Goal: Task Accomplishment & Management: Manage account settings

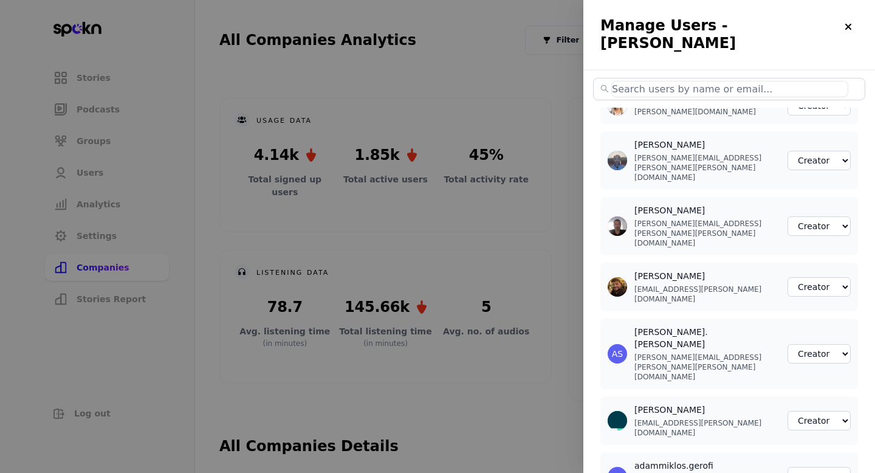
select select "2"
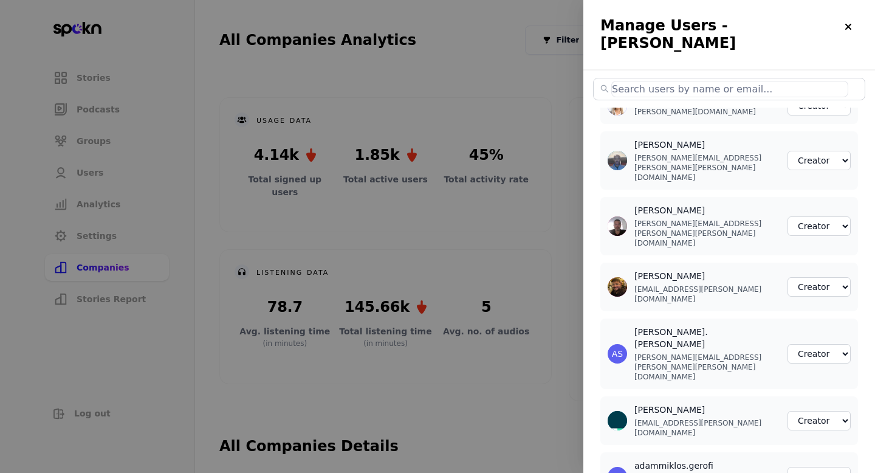
select select "2"
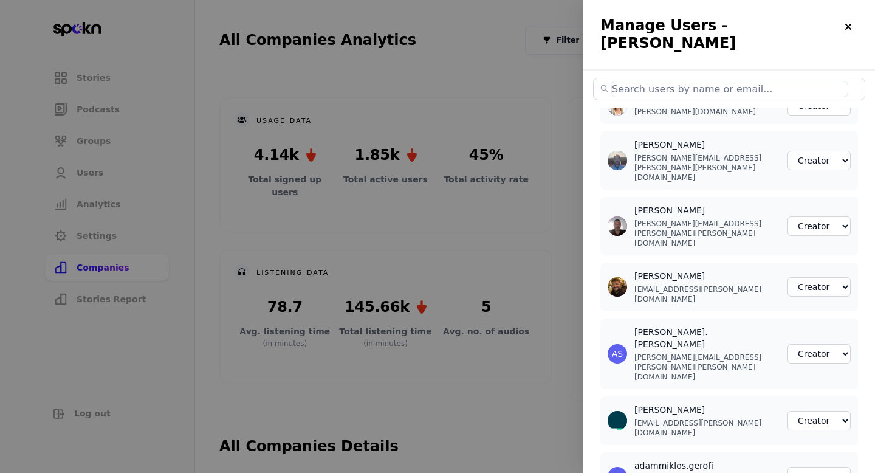
select select "2"
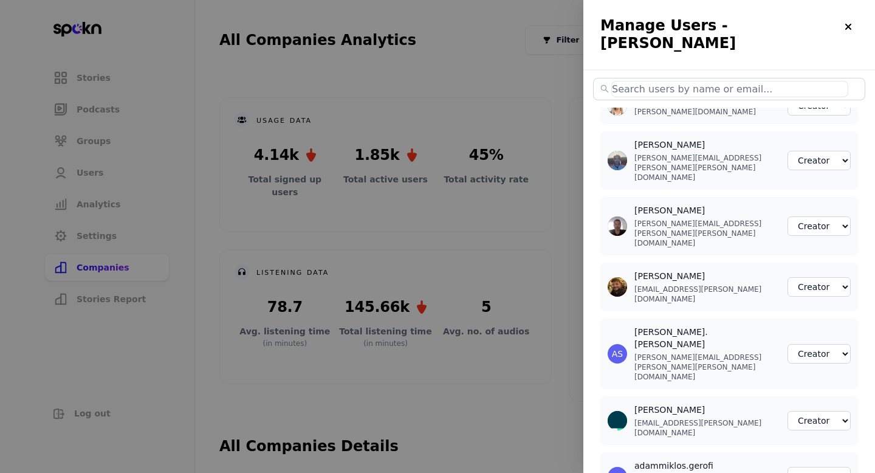
select select "2"
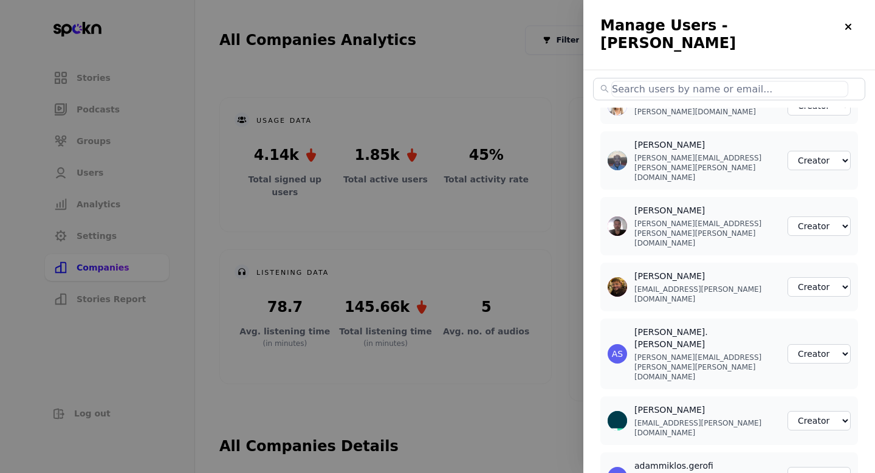
select select "2"
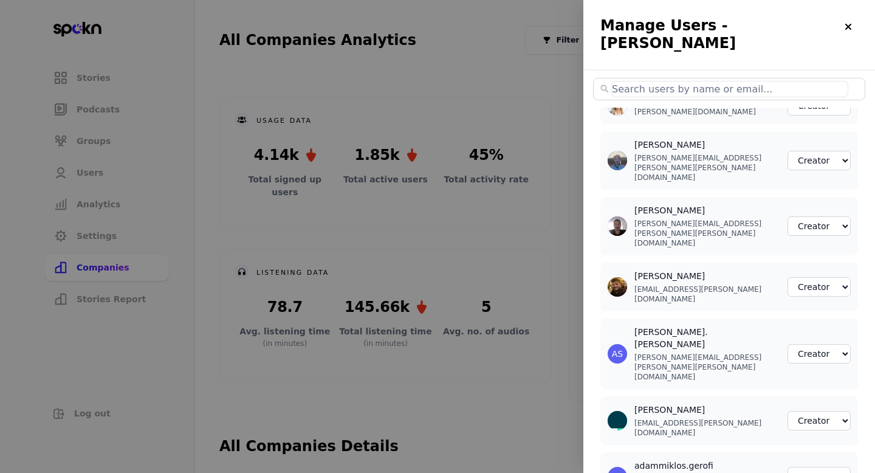
select select "2"
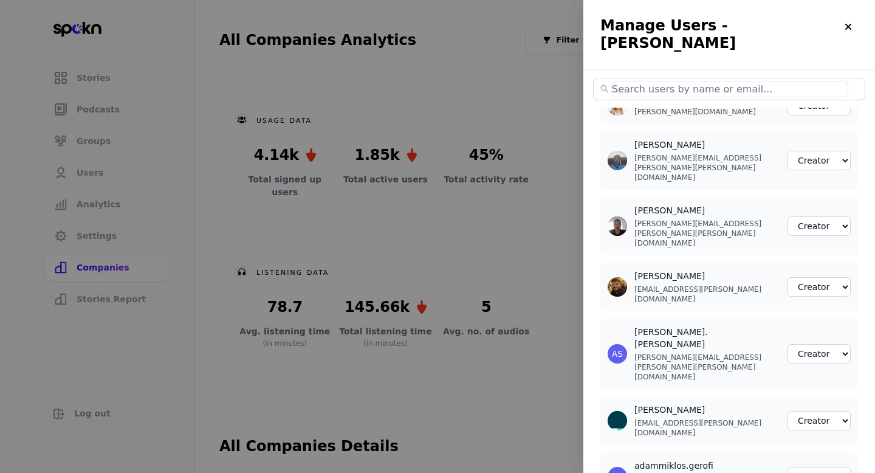
select select "2"
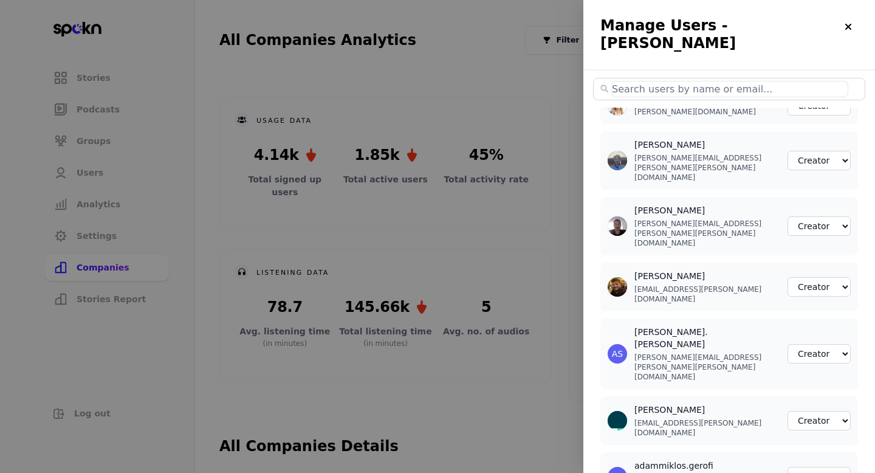
select select "2"
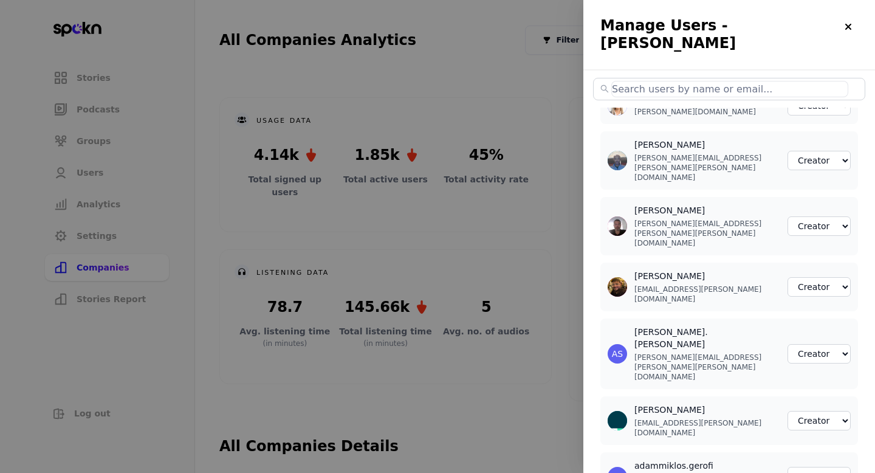
select select "2"
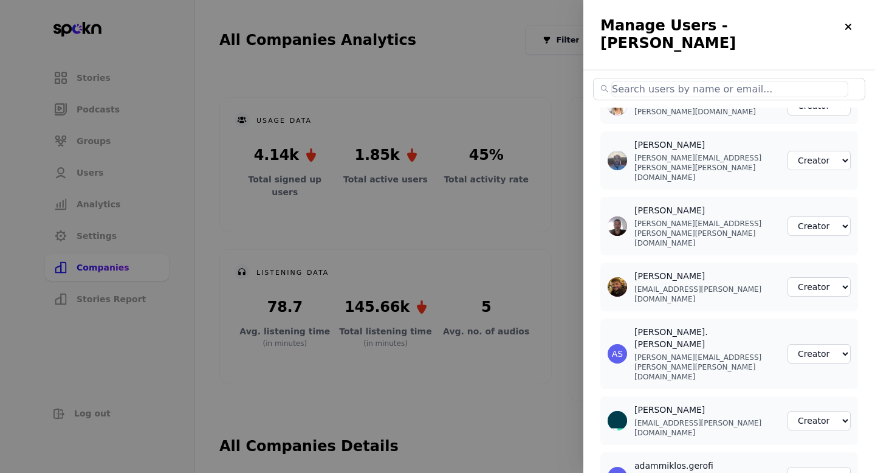
select select "2"
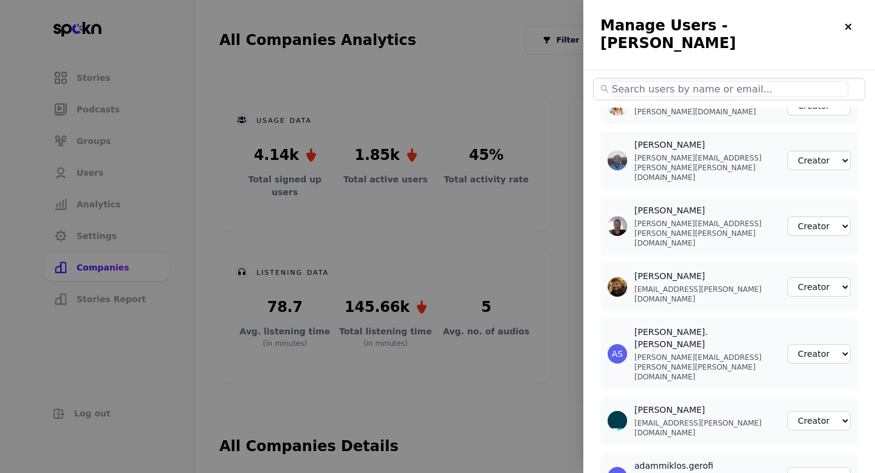
select select "2"
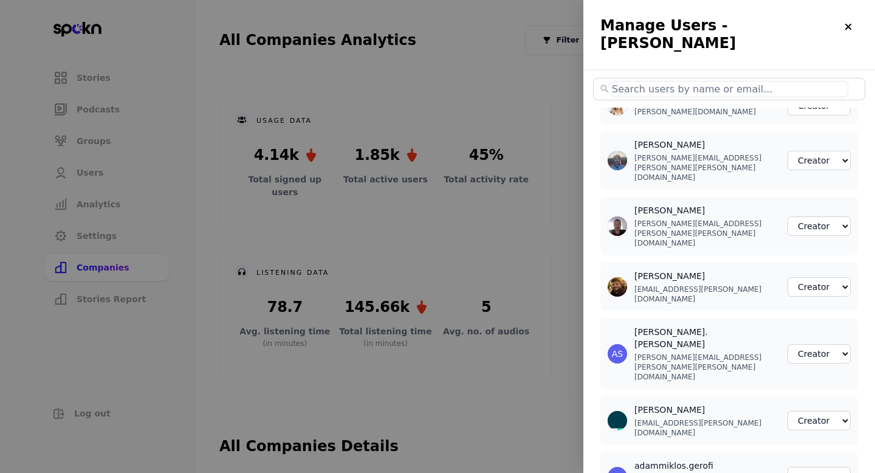
select select "2"
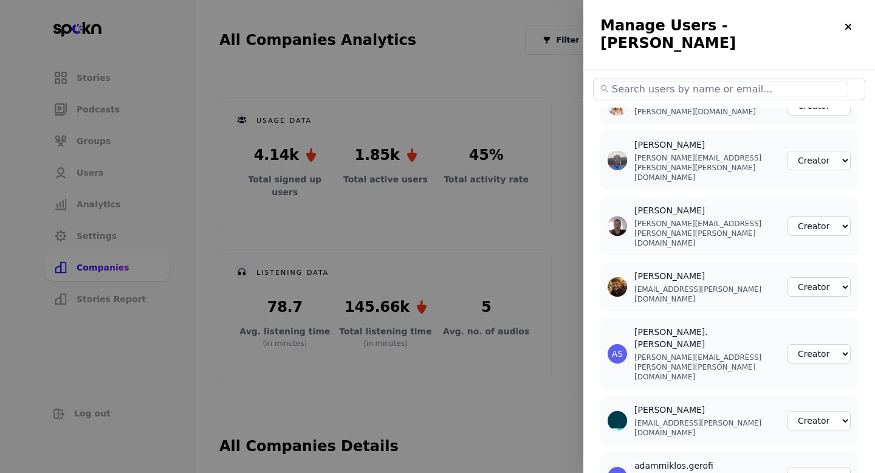
select select "2"
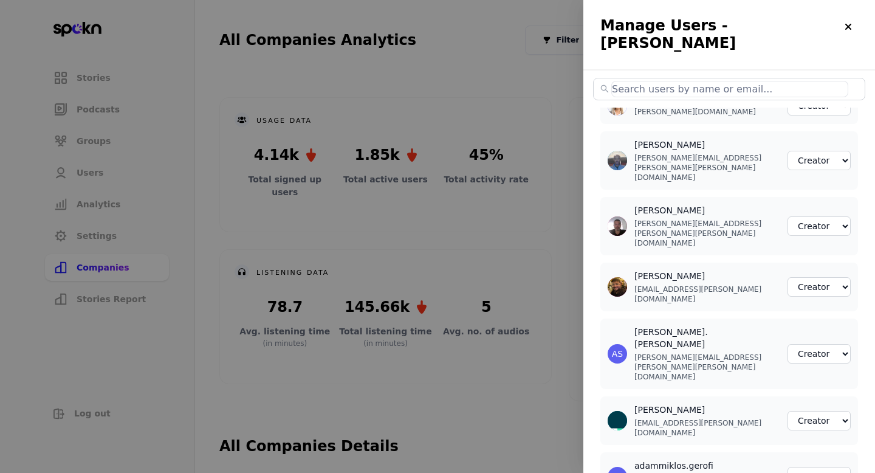
select select "2"
select select "3"
select select "2"
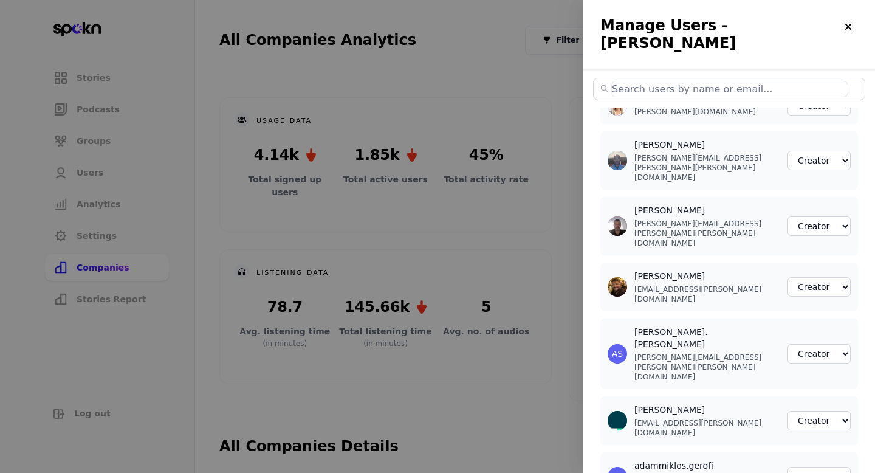
select select "2"
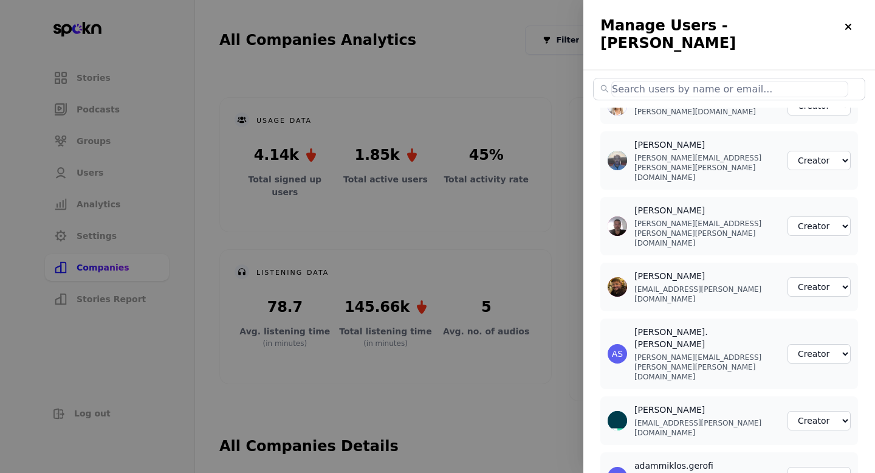
select select "2"
select select "3"
select select "2"
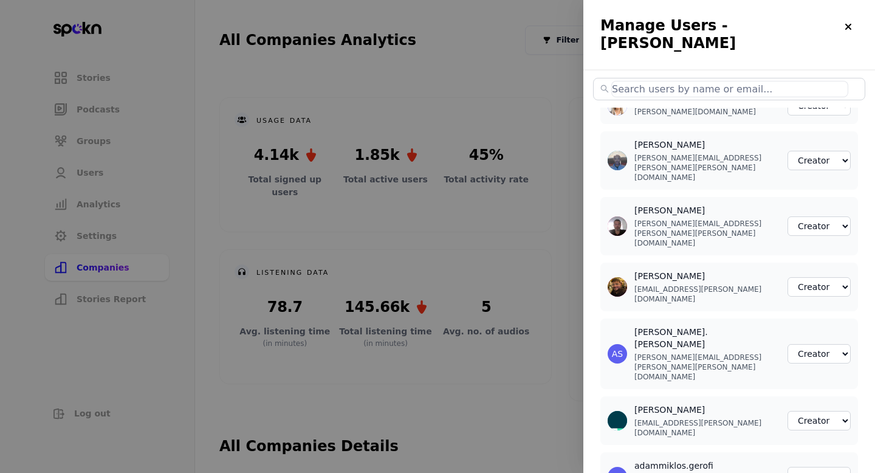
select select "2"
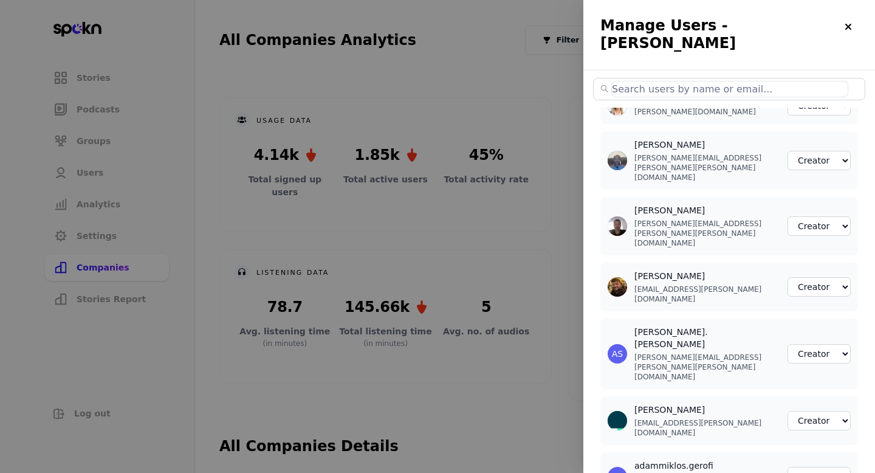
select select "2"
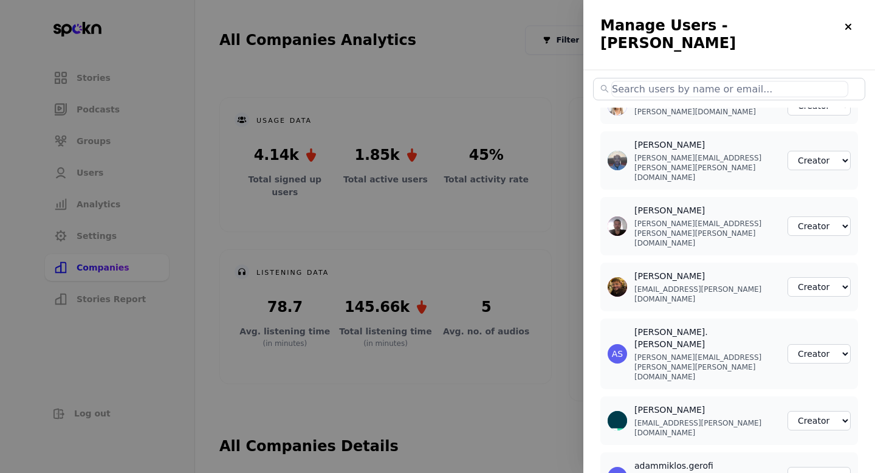
select select "2"
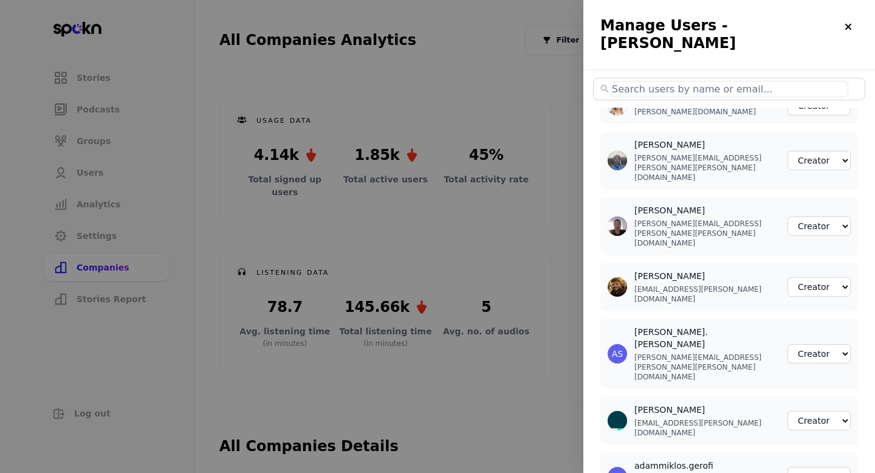
select select "2"
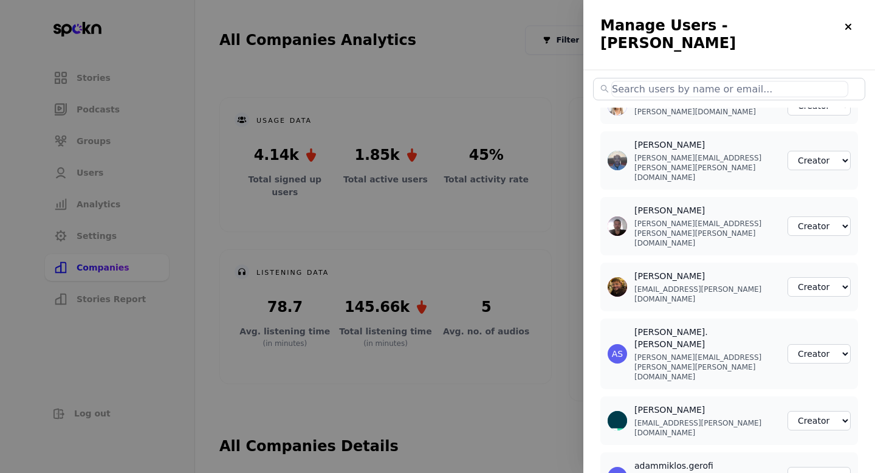
select select "2"
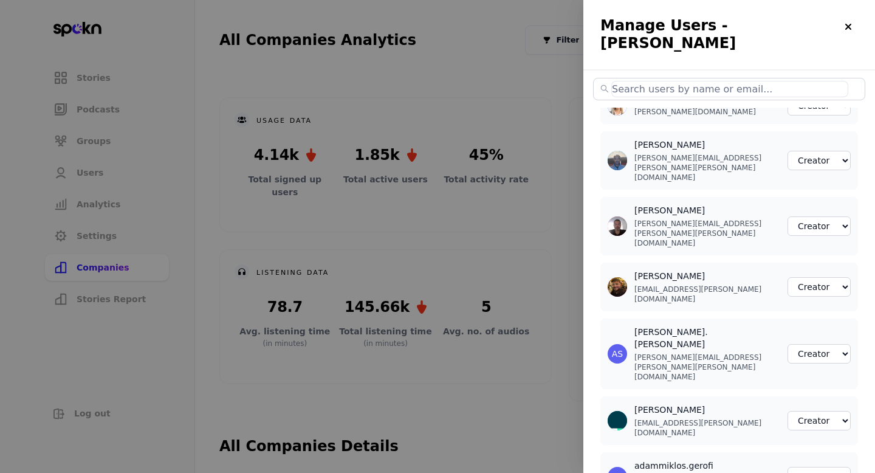
select select "2"
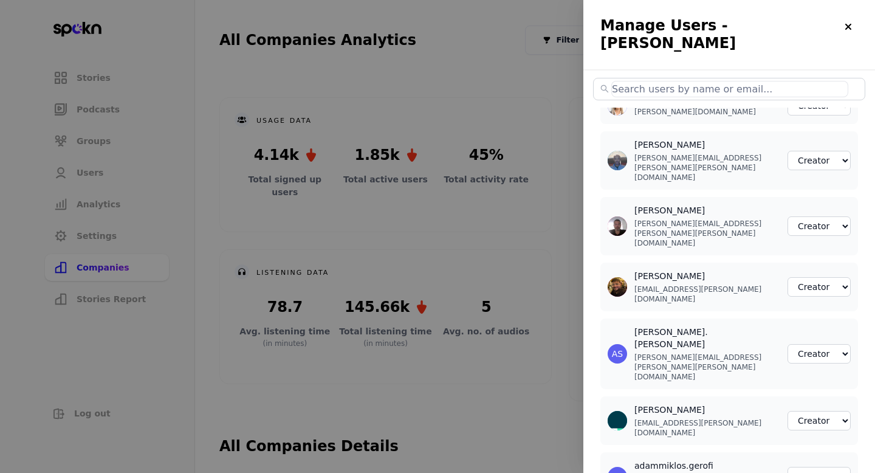
select select "2"
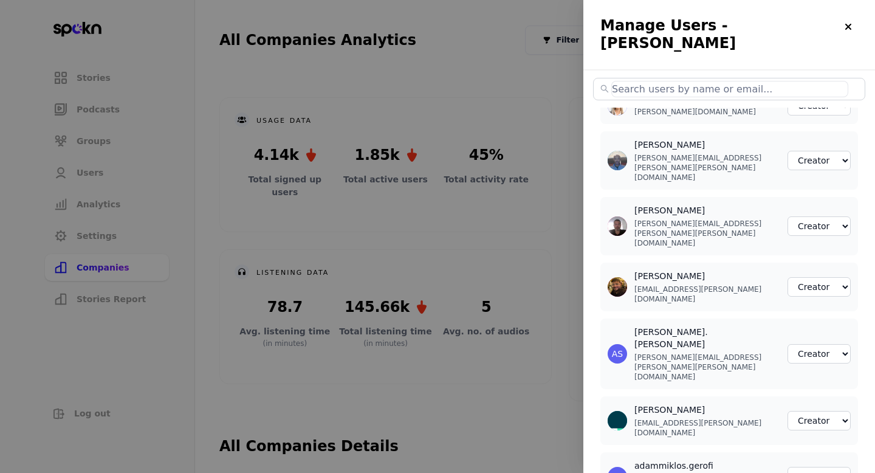
select select "2"
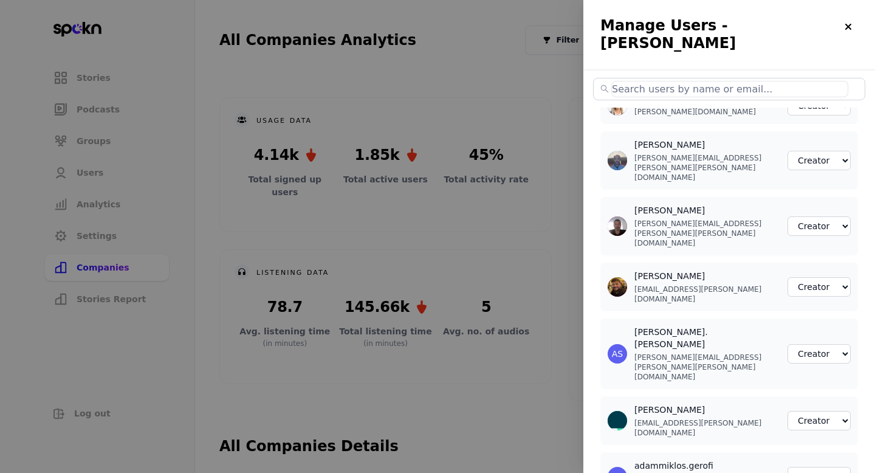
select select "2"
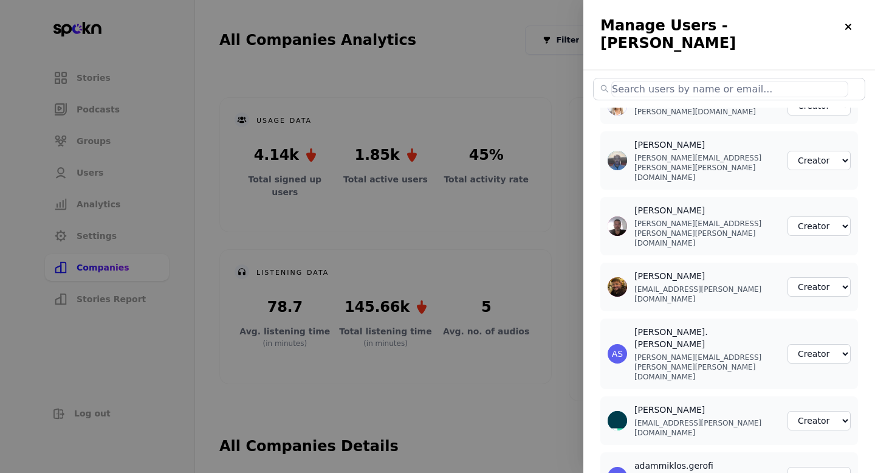
select select "2"
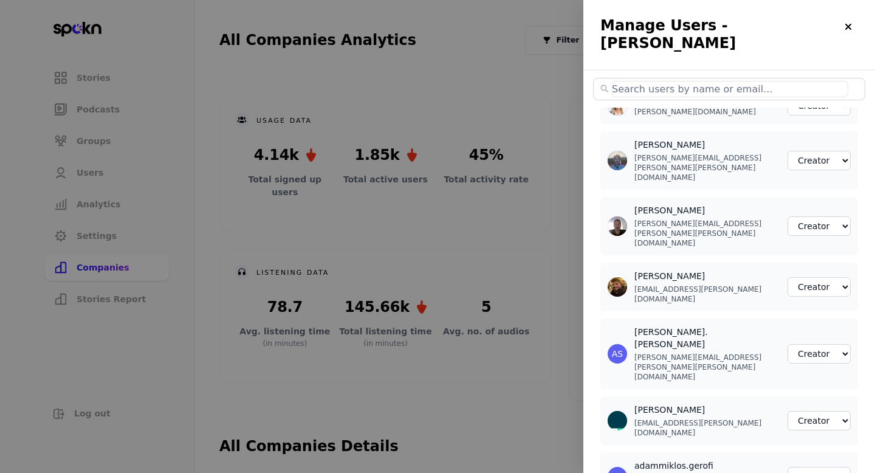
select select "2"
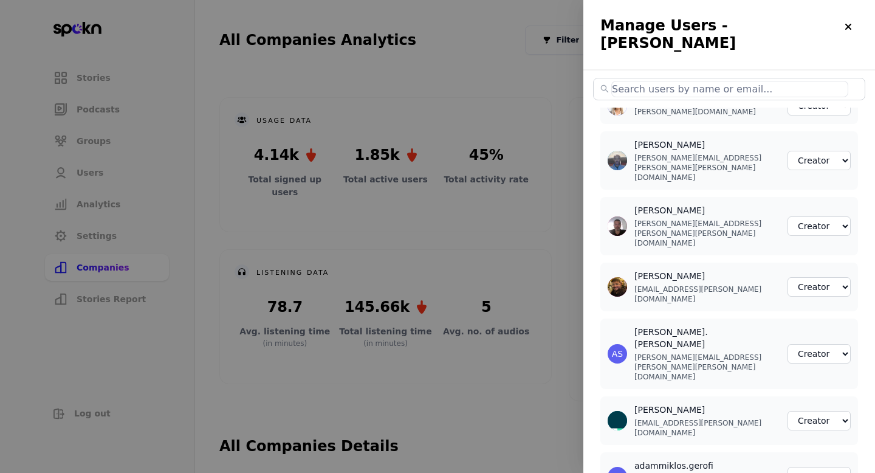
select select "2"
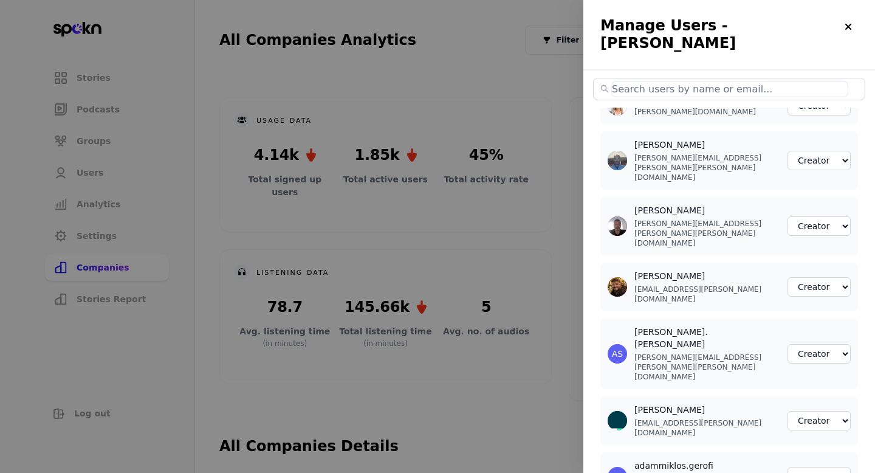
select select "2"
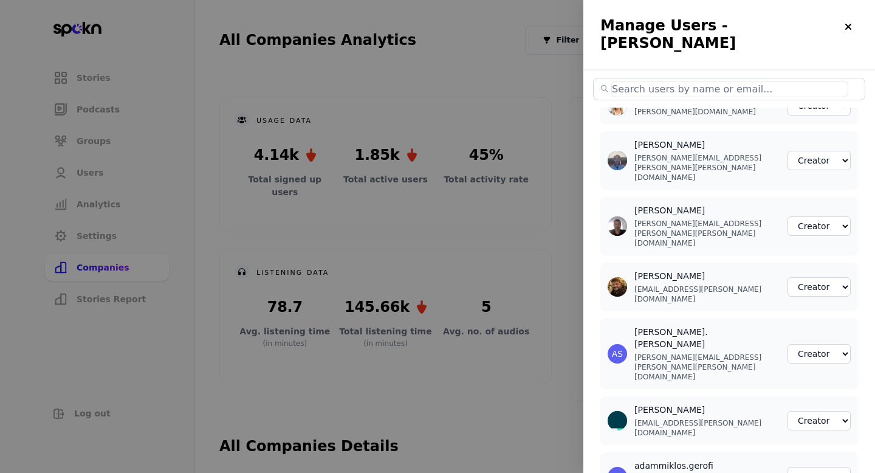
select select "2"
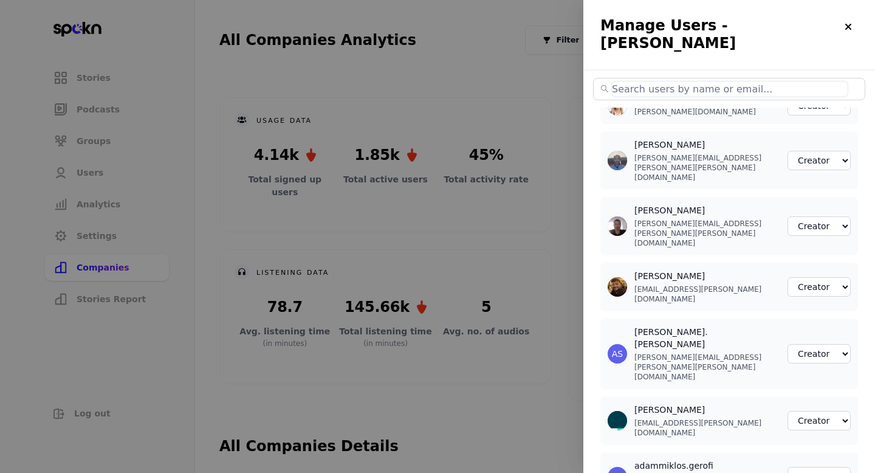
select select "2"
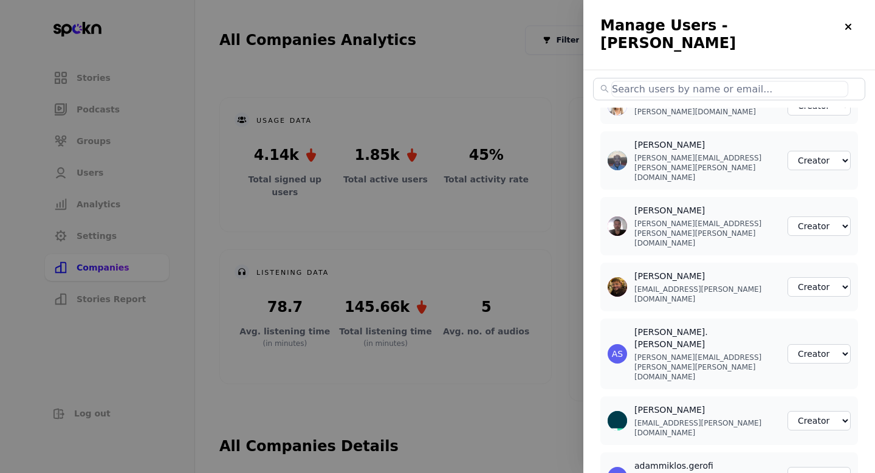
select select "2"
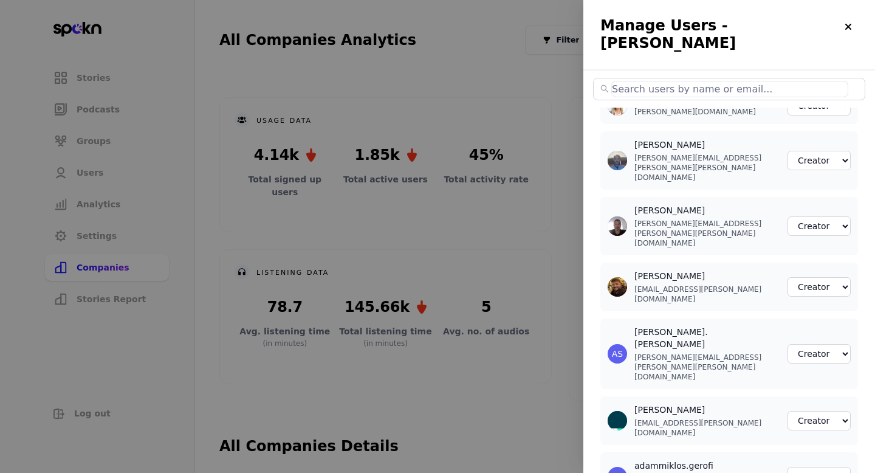
select select "2"
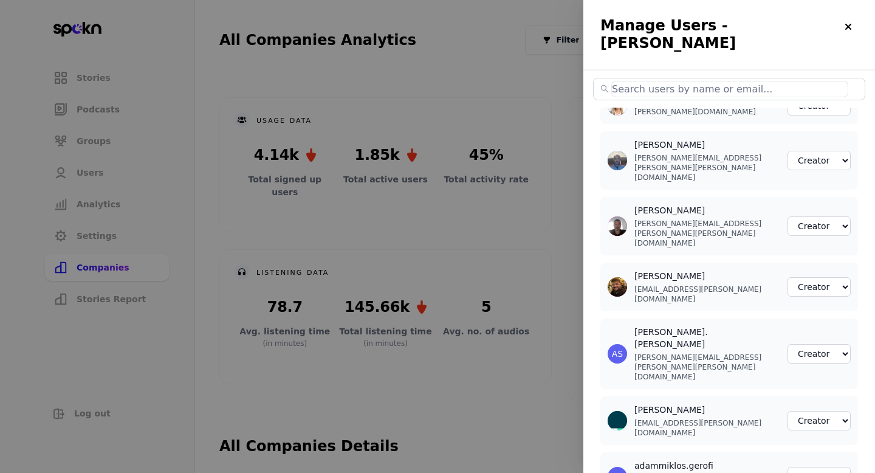
select select "2"
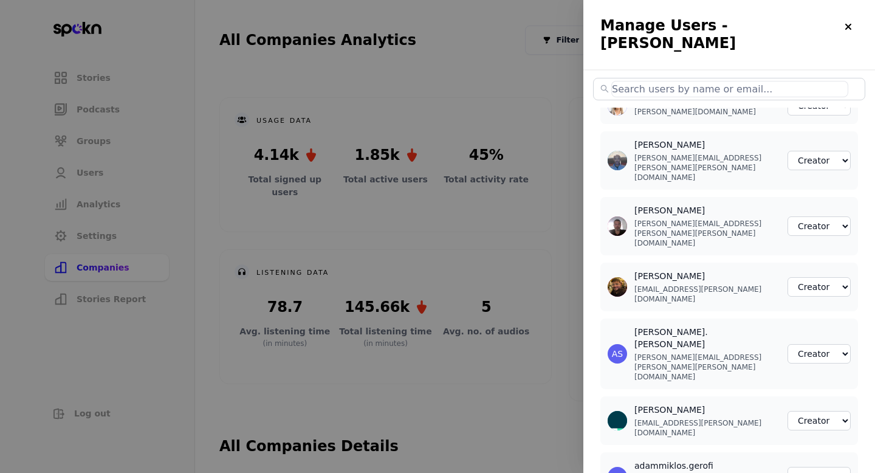
select select "2"
select select "3"
select select "2"
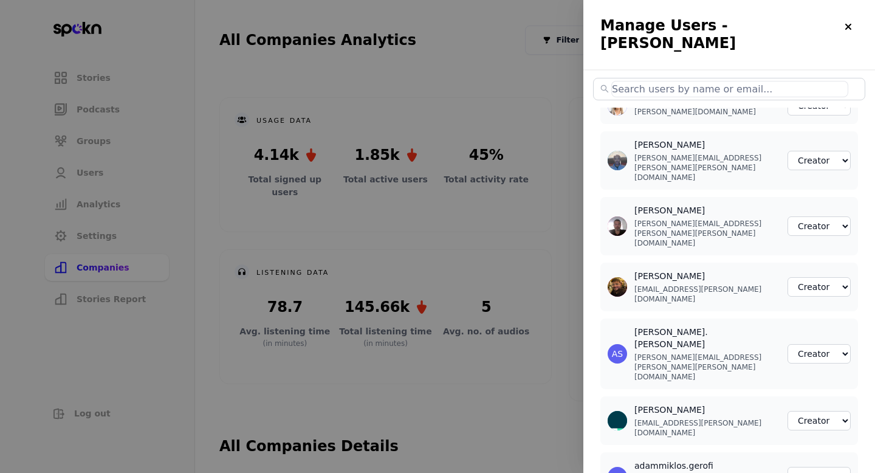
select select "2"
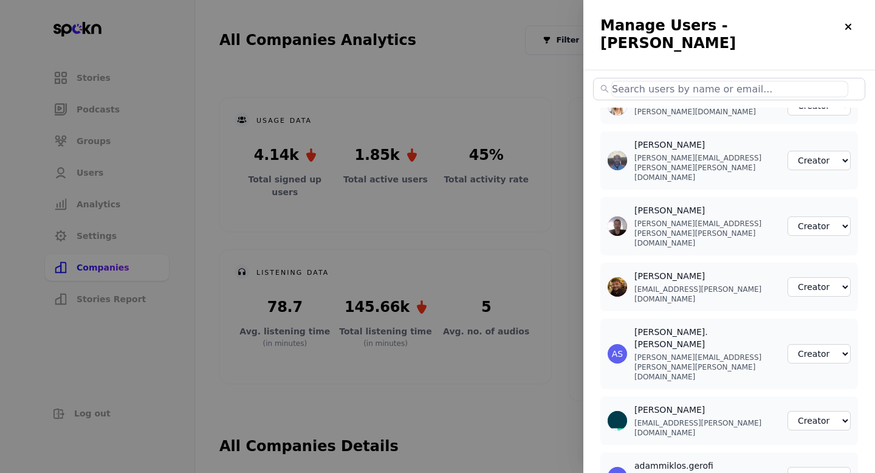
select select "2"
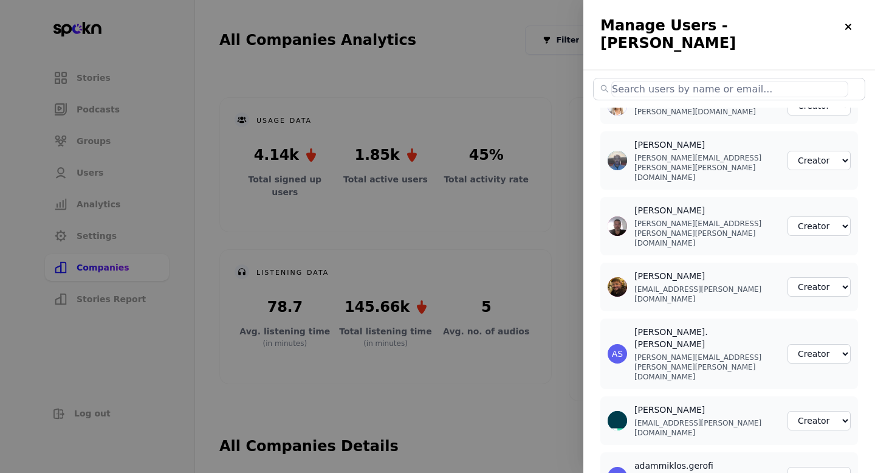
select select "2"
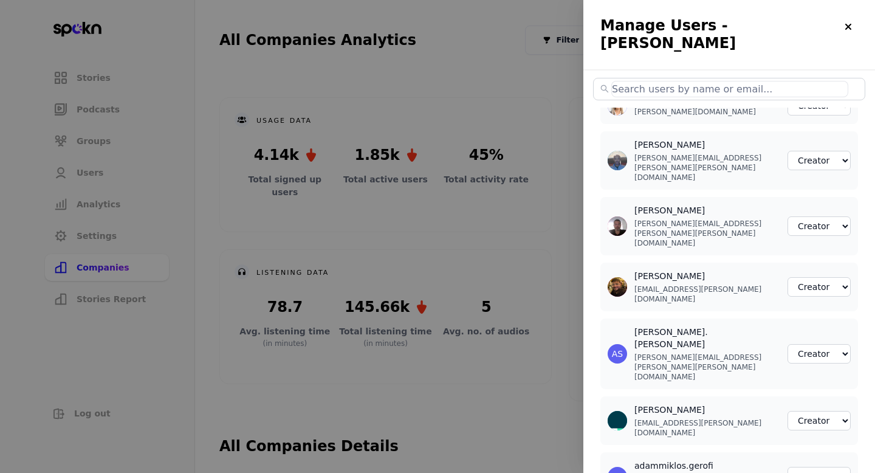
select select "2"
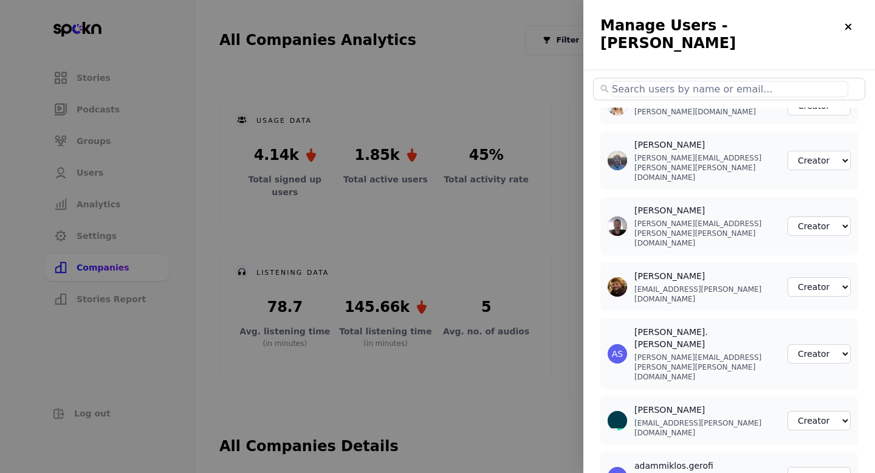
select select "2"
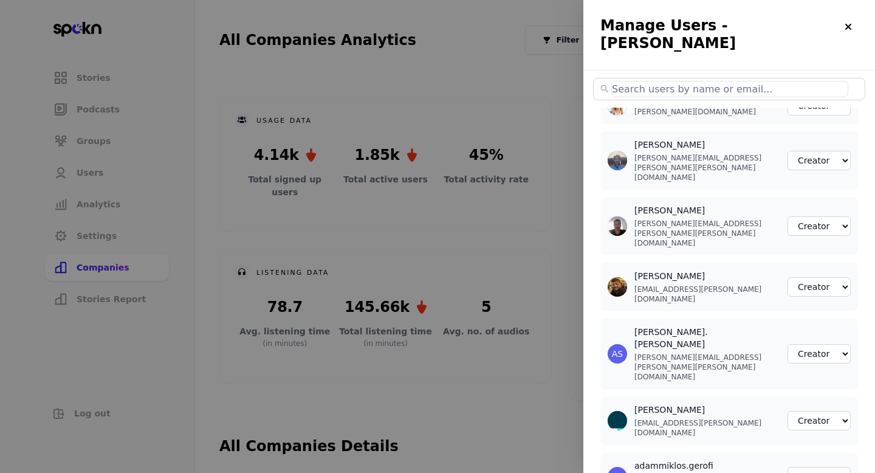
scroll to position [415, 0]
